Goal: Task Accomplishment & Management: Use online tool/utility

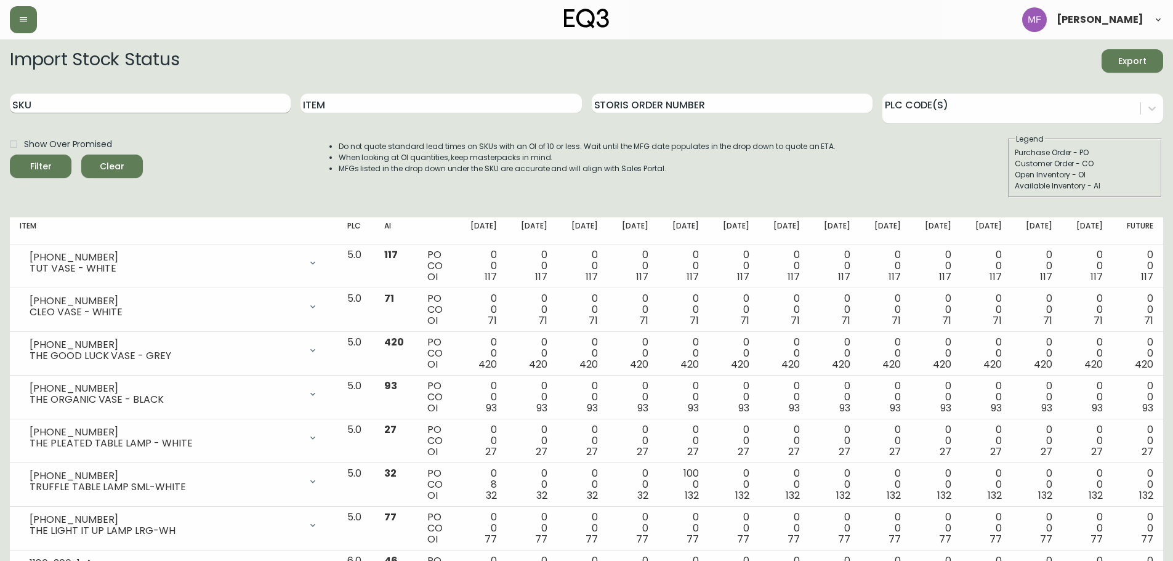
click at [91, 105] on input "SKU" at bounding box center [150, 104] width 281 height 20
paste input "[PHONE_NUMBER]"
click at [10, 155] on button "Filter" at bounding box center [41, 166] width 62 height 23
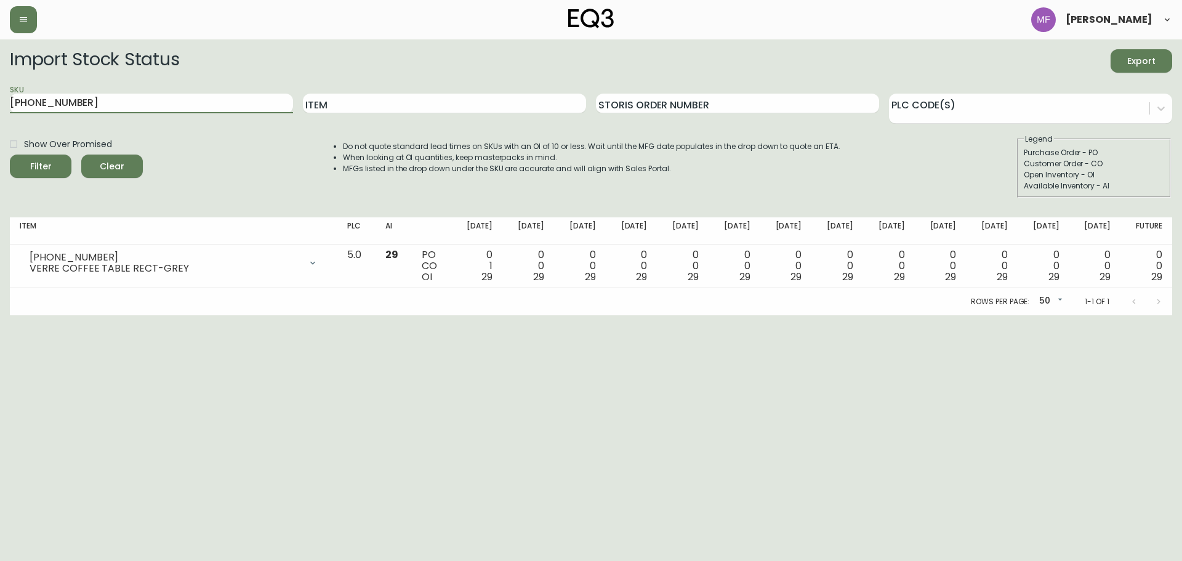
drag, startPoint x: 75, startPoint y: 102, endPoint x: 3, endPoint y: 103, distance: 72.1
click at [3, 103] on main "Import Stock Status Export SKU [PHONE_NUMBER] Item Storis Order Number PLC Code…" at bounding box center [591, 177] width 1182 height 276
paste input "077"
click at [10, 155] on button "Filter" at bounding box center [41, 166] width 62 height 23
drag, startPoint x: 29, startPoint y: 105, endPoint x: -27, endPoint y: 107, distance: 56.1
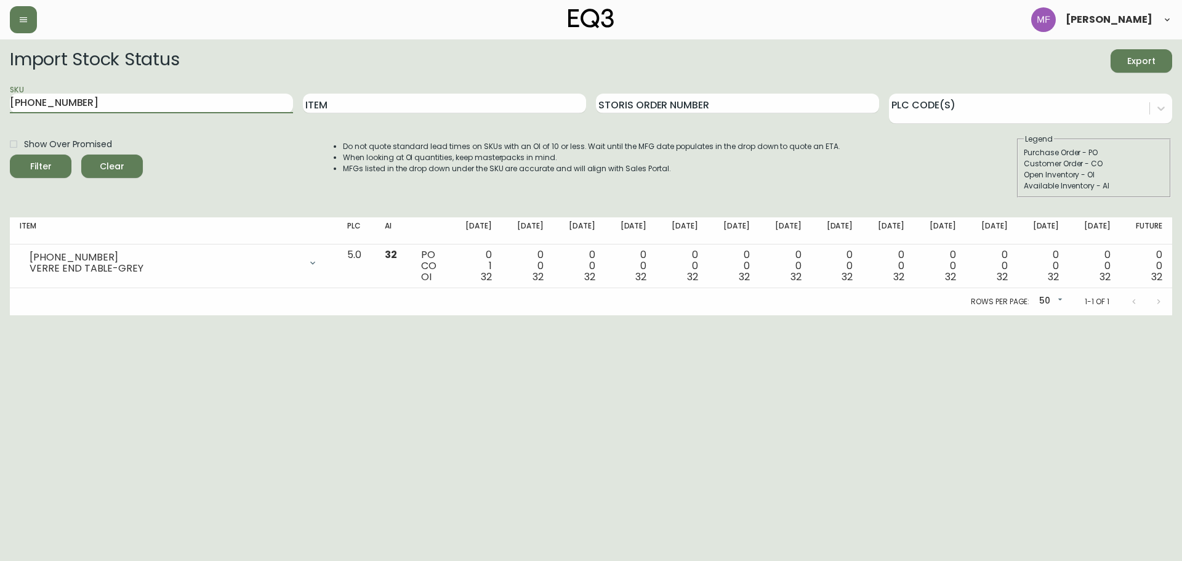
click at [0, 107] on html "[PERSON_NAME] Import Stock Status Export SKU [PHONE_NUMBER] Item Storis Order N…" at bounding box center [591, 157] width 1182 height 315
paste input "633-13-B"
click at [10, 155] on button "Filter" at bounding box center [41, 166] width 62 height 23
drag, startPoint x: 99, startPoint y: 103, endPoint x: -41, endPoint y: 92, distance: 140.3
click at [0, 92] on html "[PERSON_NAME] Import Stock Status Export SKU 3020-633-13-B Item Storis Order Nu…" at bounding box center [591, 157] width 1182 height 315
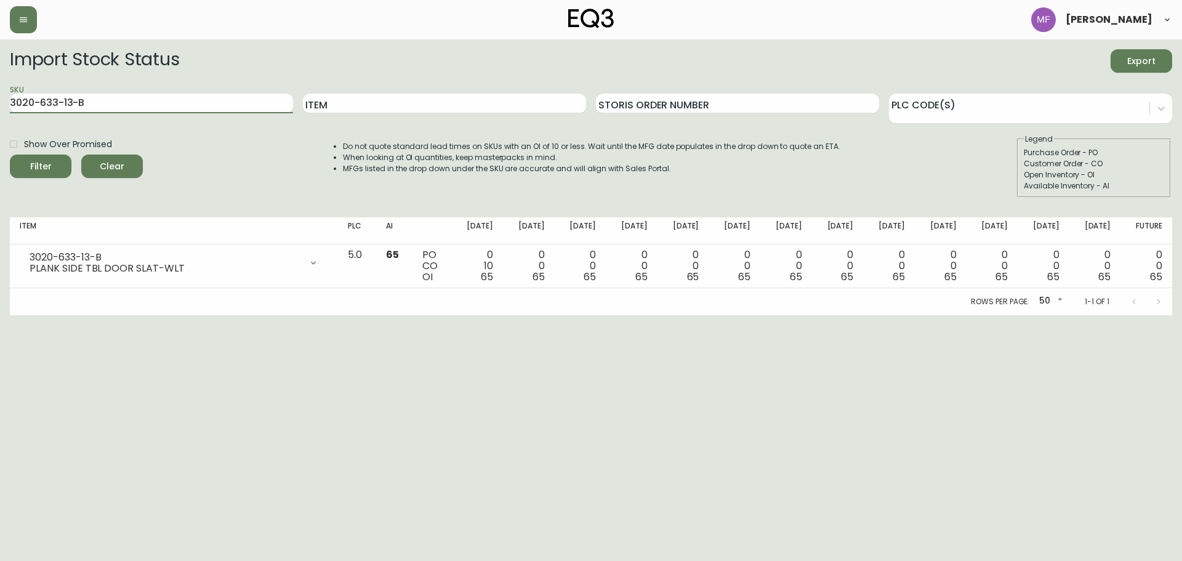
paste input "28-13-A"
type input "3020-628-13-A"
click at [10, 155] on button "Filter" at bounding box center [41, 166] width 62 height 23
